Goal: Task Accomplishment & Management: Use online tool/utility

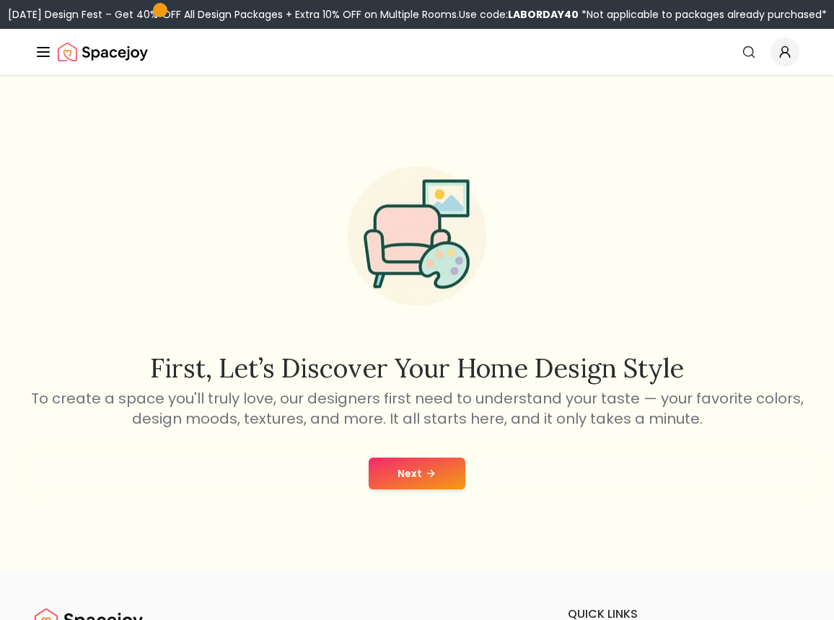
click at [434, 478] on icon at bounding box center [431, 474] width 12 height 12
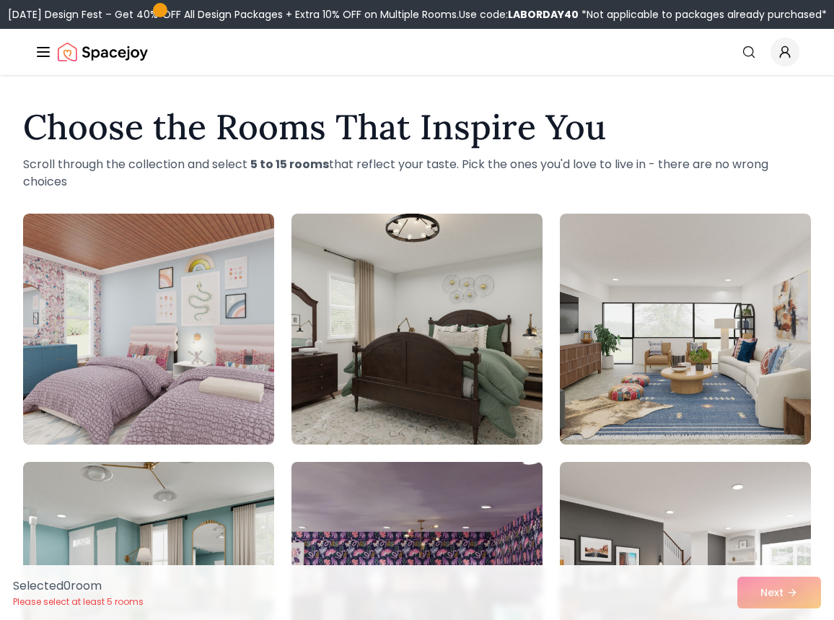
click at [430, 473] on img at bounding box center [416, 577] width 263 height 242
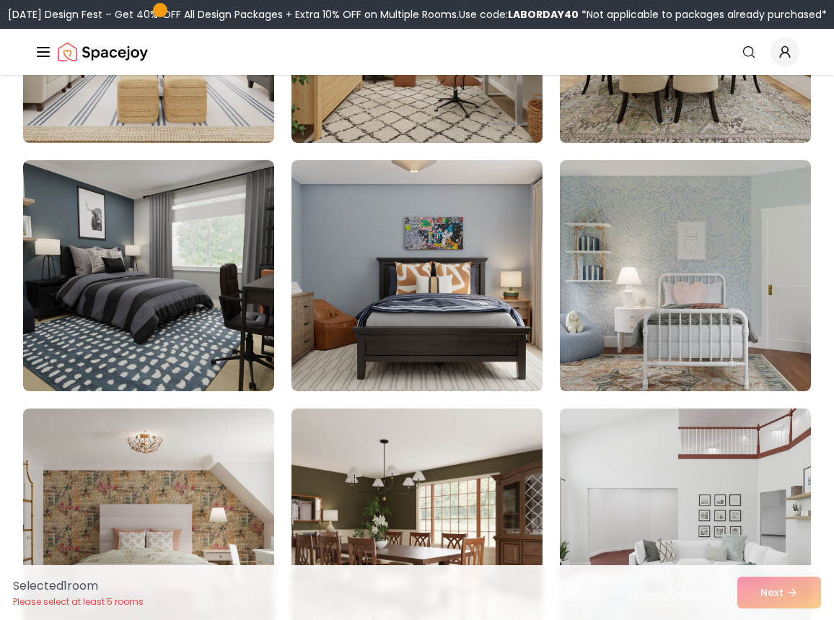
scroll to position [1294, 0]
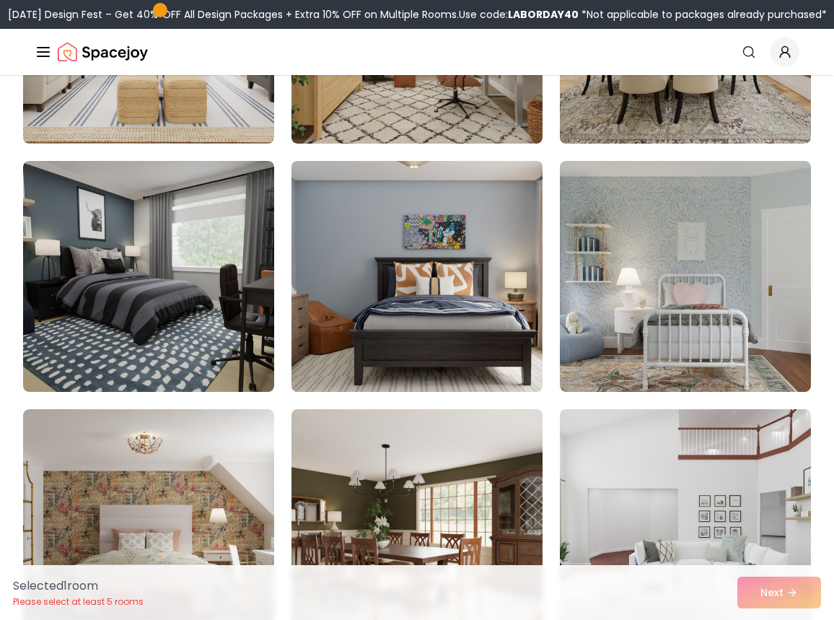
click at [390, 357] on img at bounding box center [416, 276] width 263 height 242
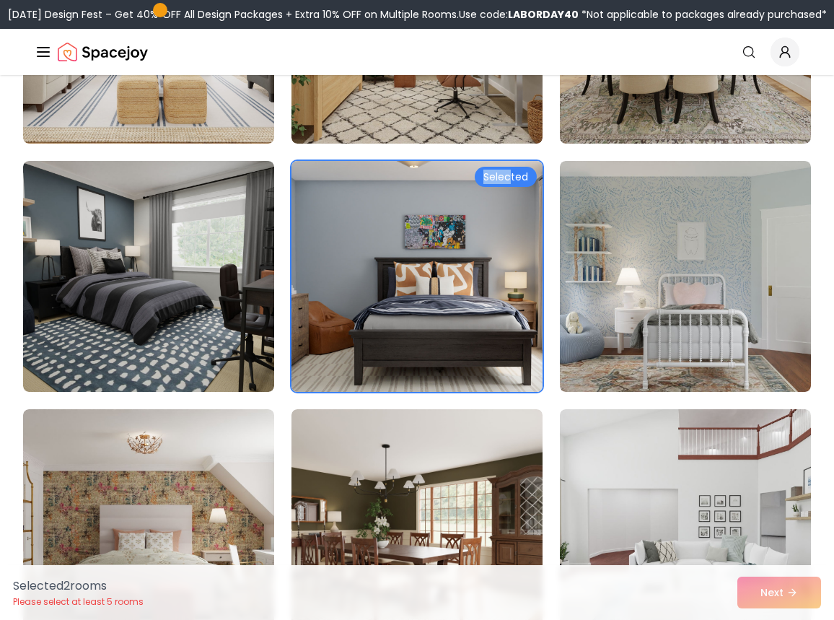
click at [509, 170] on div "Selected" at bounding box center [506, 177] width 62 height 20
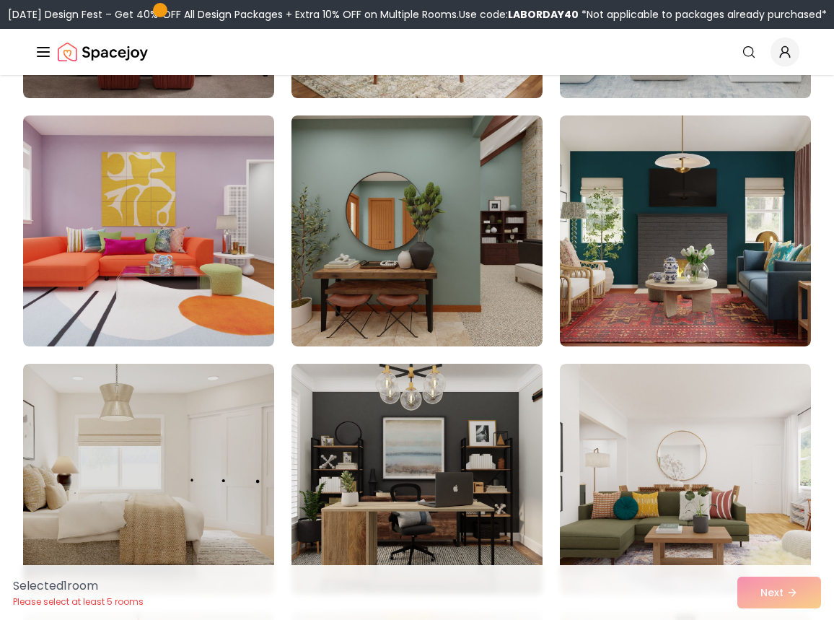
scroll to position [1741, 0]
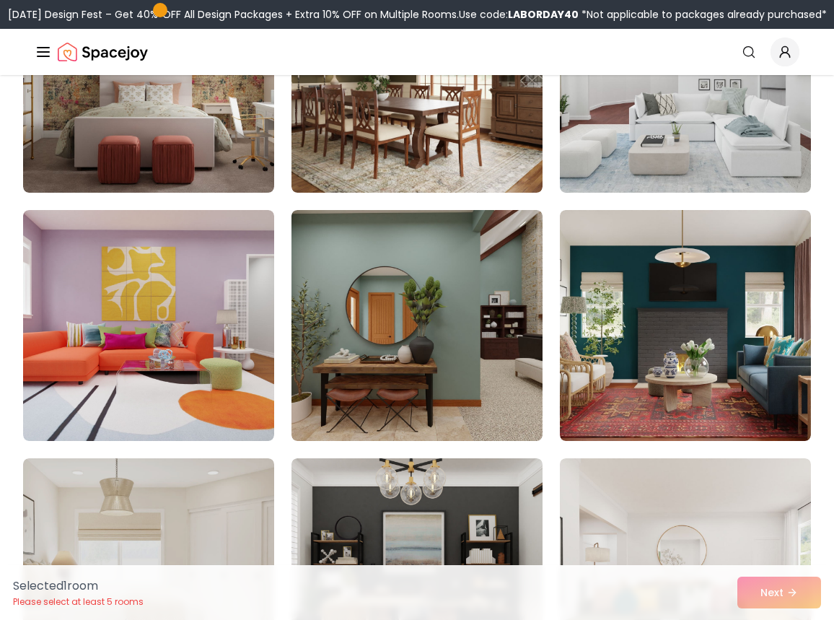
click at [799, 598] on div "Selected 1 room Please select at least 5 rooms Next" at bounding box center [416, 592] width 831 height 55
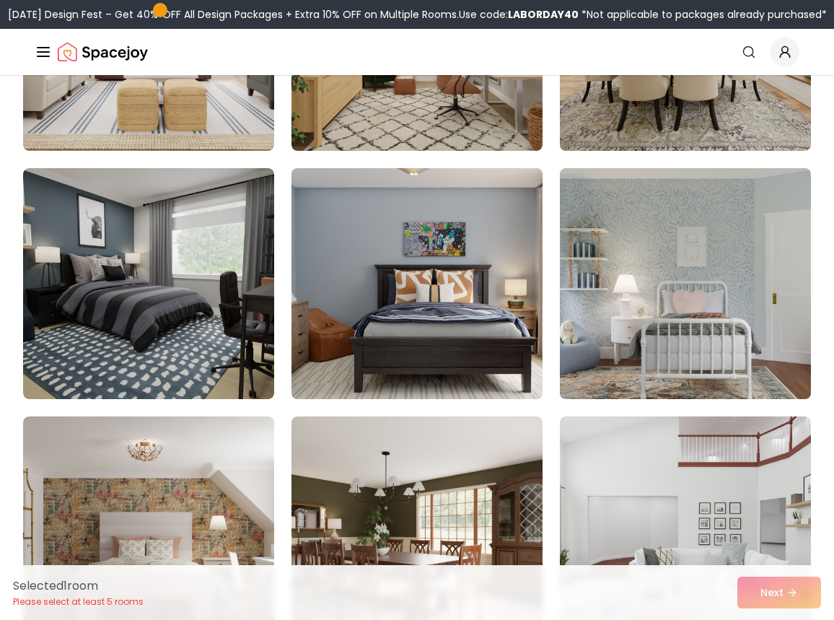
scroll to position [1288, 0]
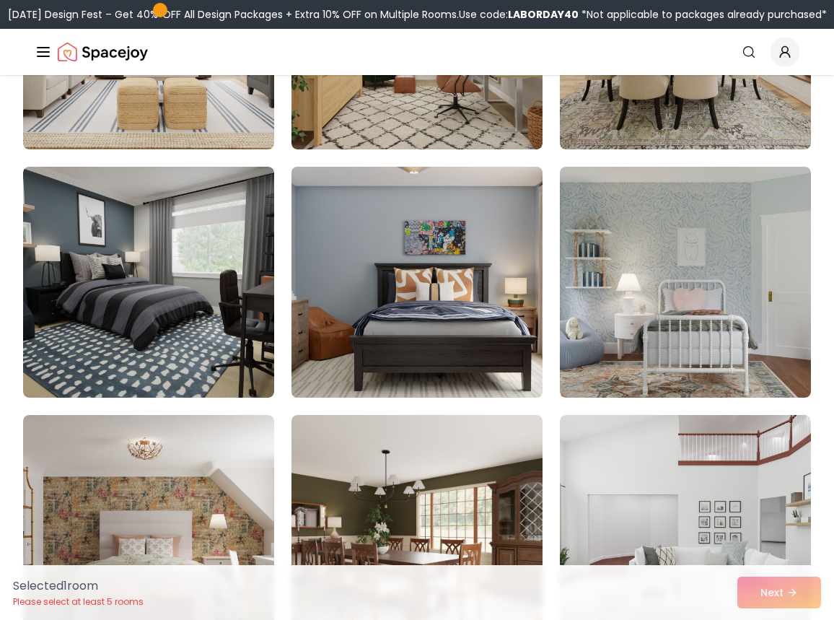
click at [458, 323] on img at bounding box center [416, 282] width 263 height 242
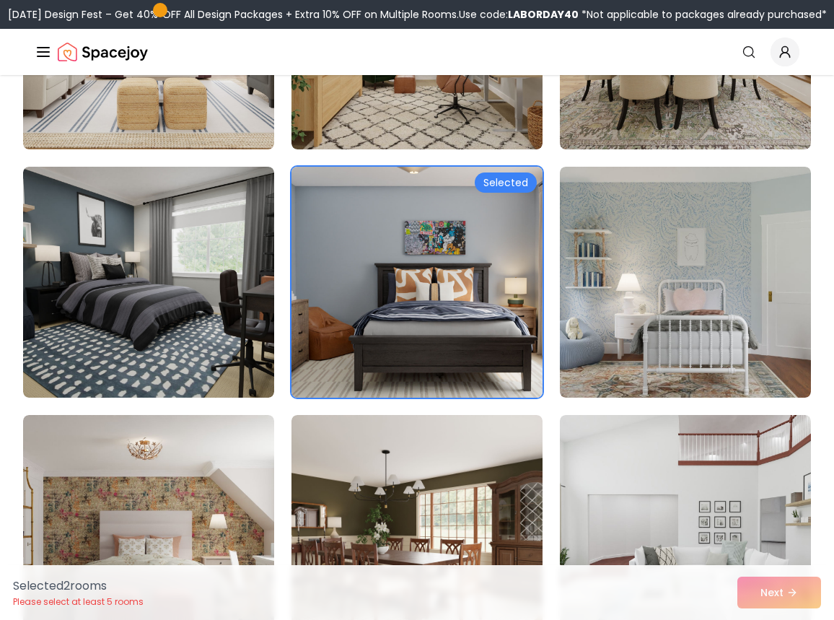
click at [475, 325] on img at bounding box center [416, 282] width 263 height 242
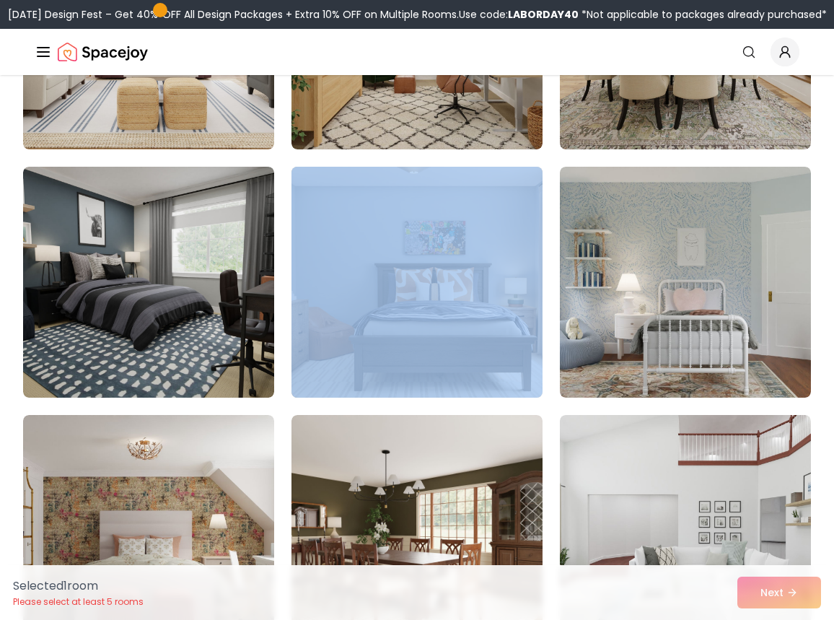
click at [476, 326] on img at bounding box center [416, 282] width 263 height 242
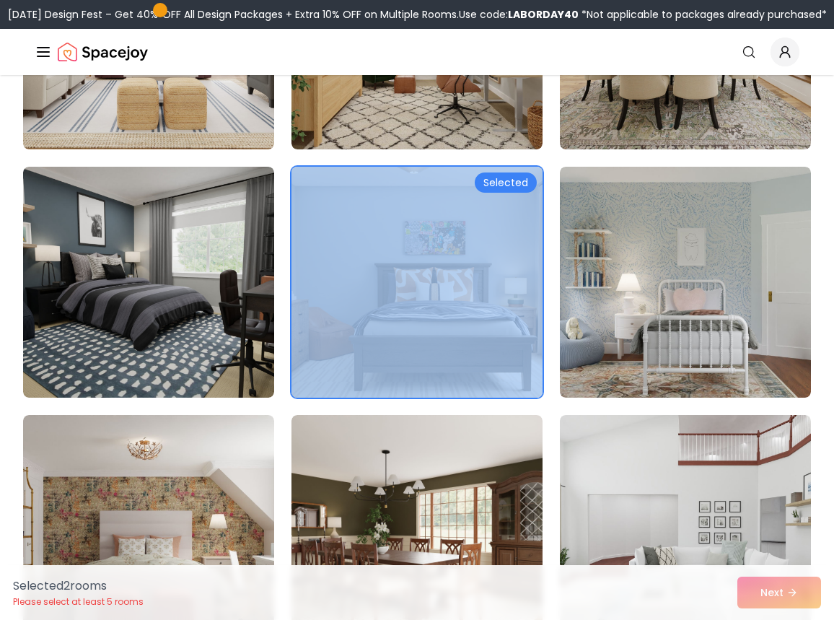
click at [476, 326] on img at bounding box center [416, 282] width 263 height 242
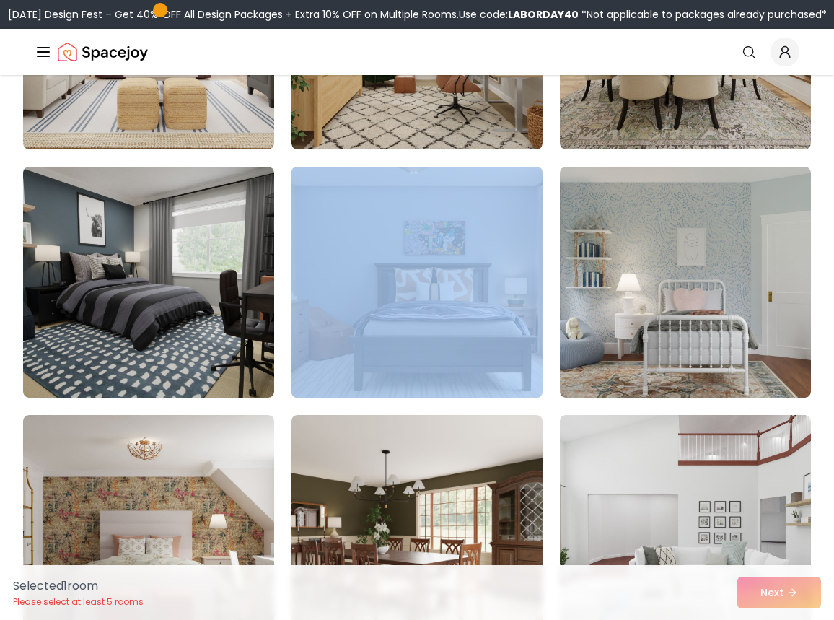
click at [476, 326] on img at bounding box center [416, 282] width 263 height 242
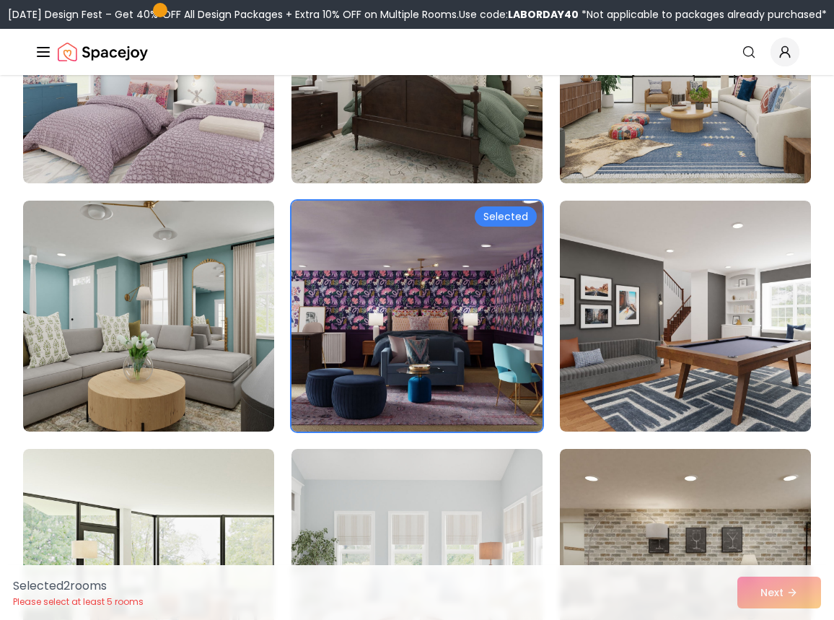
click at [459, 287] on img at bounding box center [416, 316] width 263 height 242
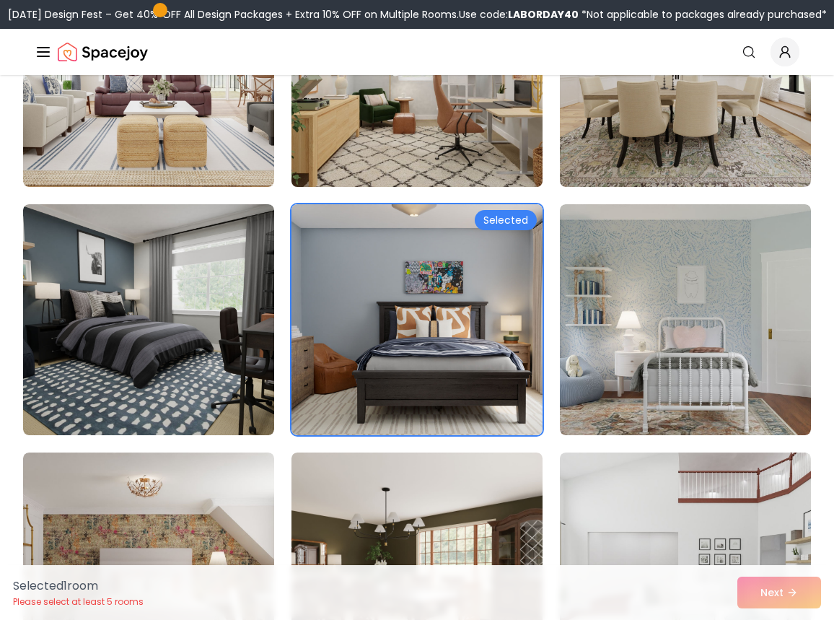
scroll to position [1270, 0]
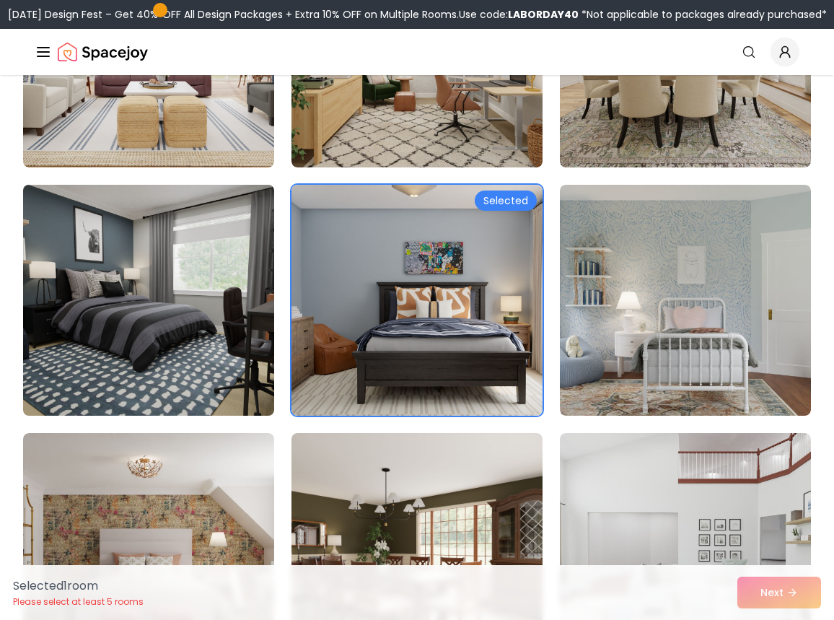
click at [196, 338] on img at bounding box center [148, 300] width 263 height 242
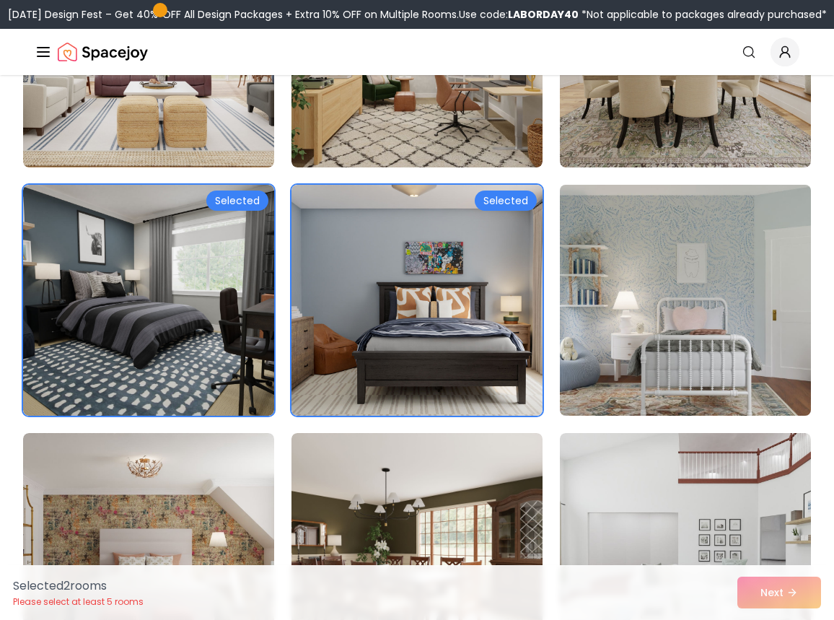
click at [656, 386] on img at bounding box center [685, 300] width 263 height 242
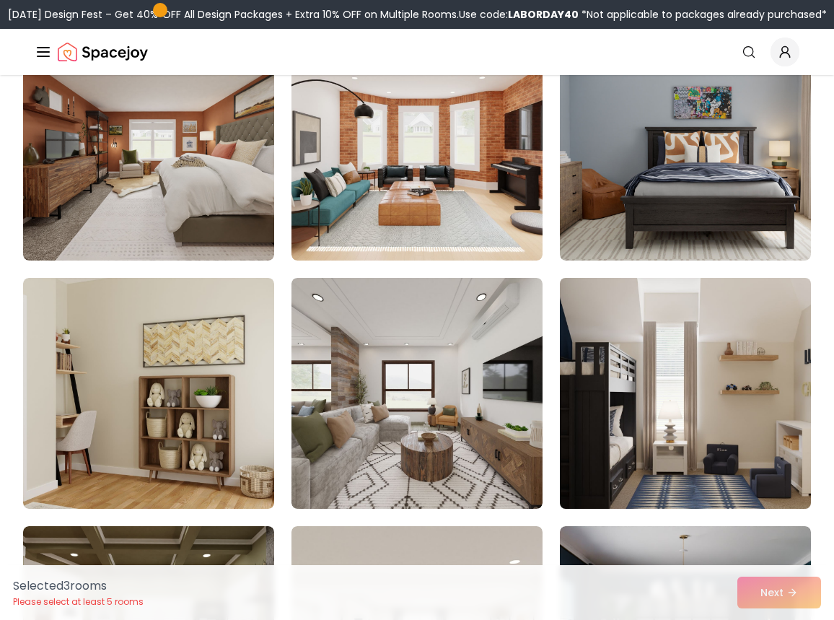
scroll to position [4155, 0]
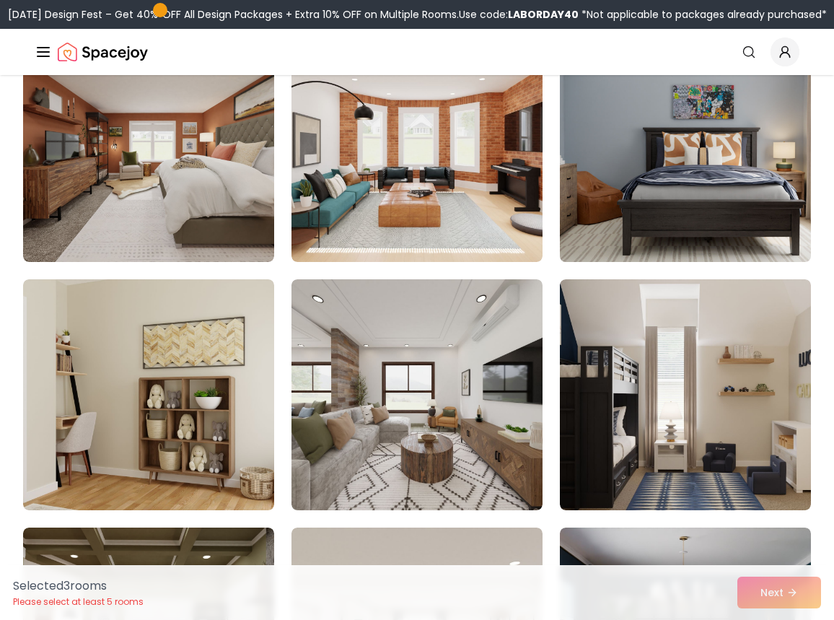
click at [693, 198] on img at bounding box center [685, 146] width 263 height 242
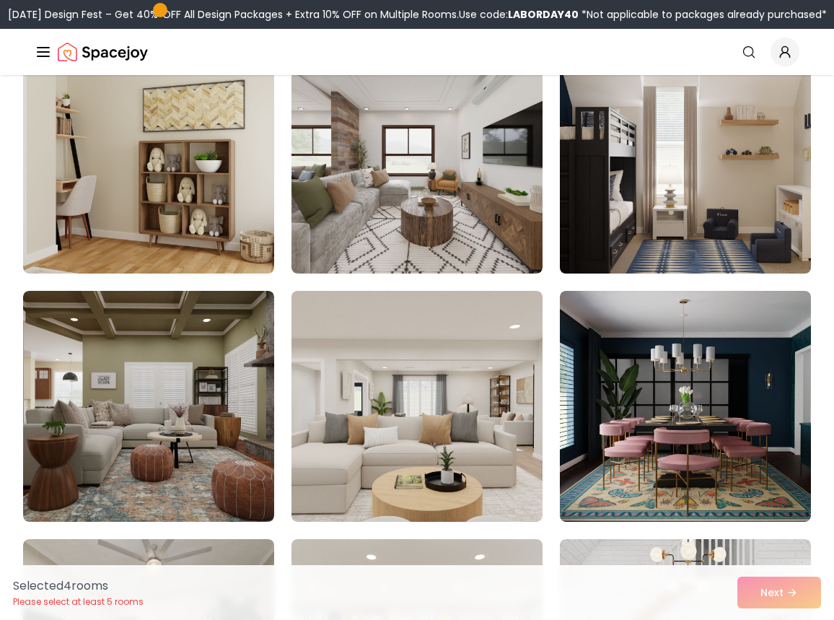
click at [691, 199] on img at bounding box center [685, 158] width 263 height 242
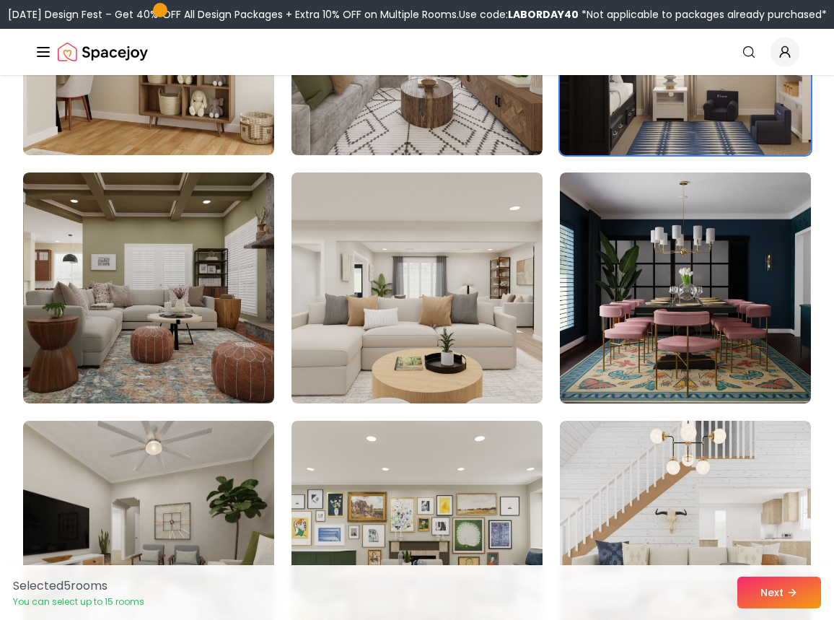
click at [730, 111] on img at bounding box center [685, 39] width 263 height 242
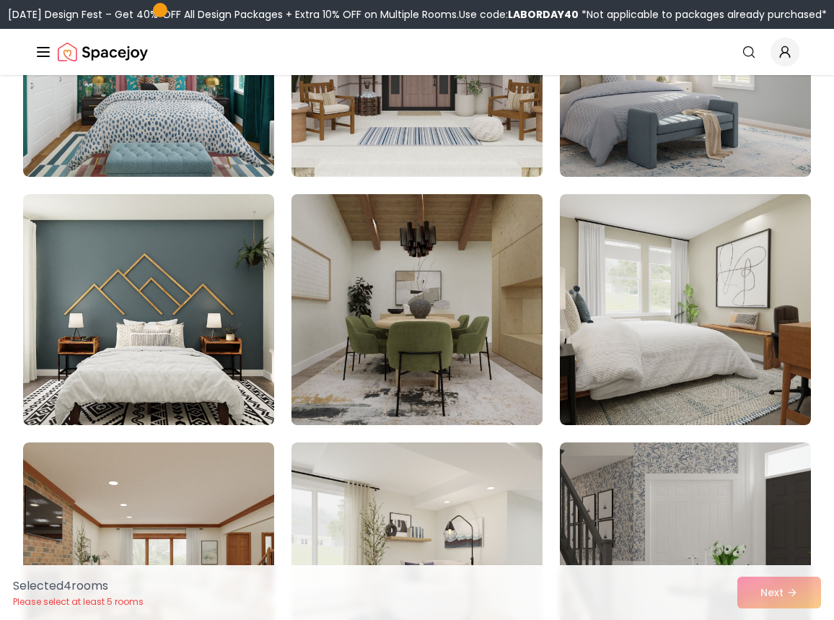
scroll to position [7221, 0]
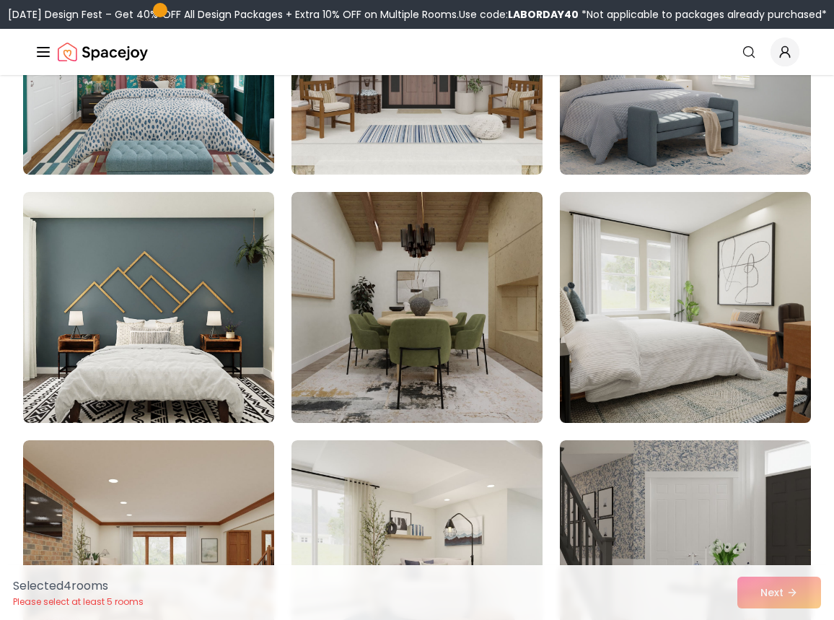
click at [655, 285] on img at bounding box center [685, 307] width 263 height 242
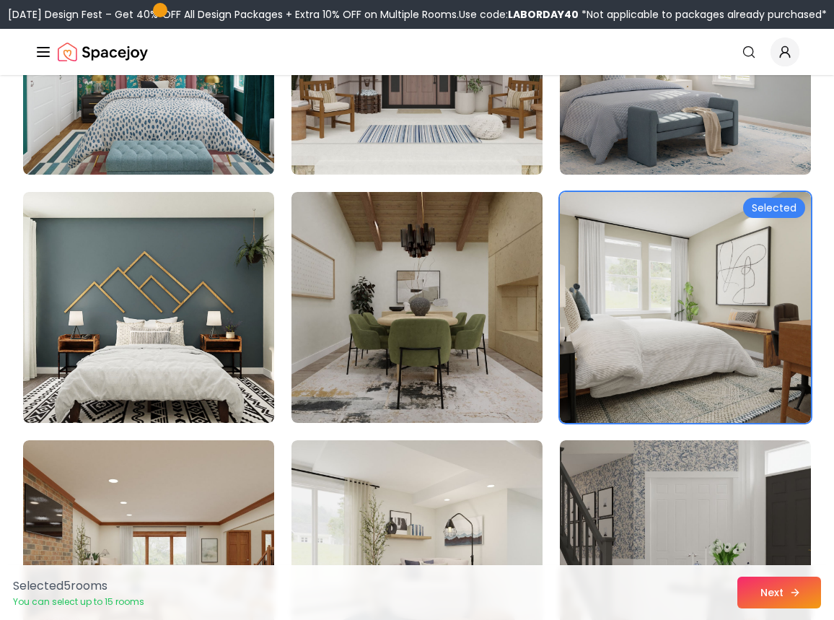
click at [770, 578] on button "Next" at bounding box center [780, 593] width 84 height 32
